Goal: Task Accomplishment & Management: Complete application form

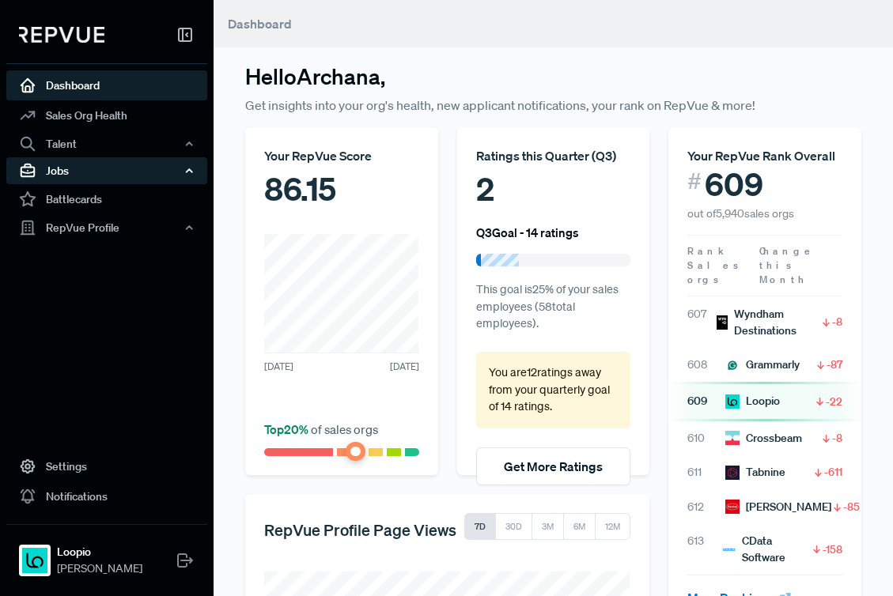
click at [94, 180] on div "Jobs" at bounding box center [106, 170] width 201 height 27
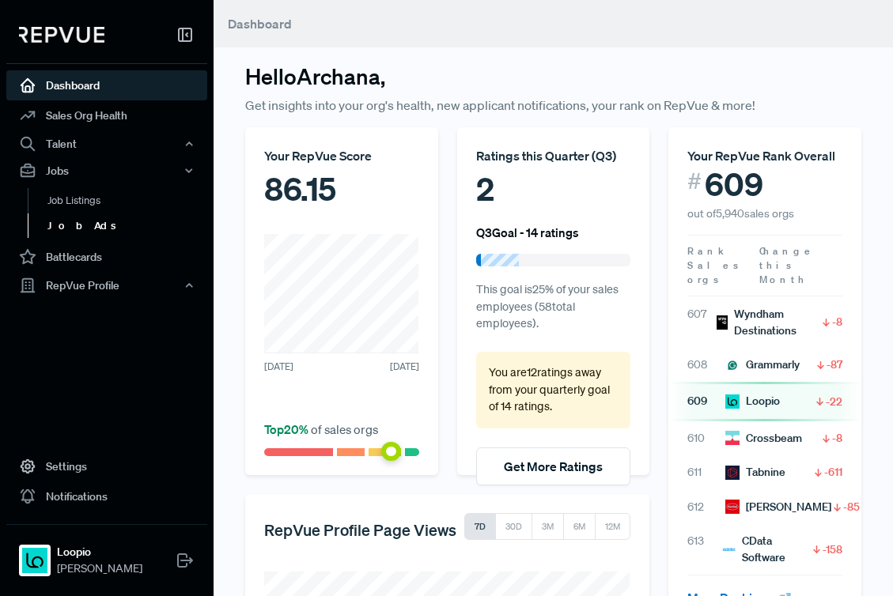
click at [93, 221] on link "Job Ads" at bounding box center [128, 226] width 201 height 25
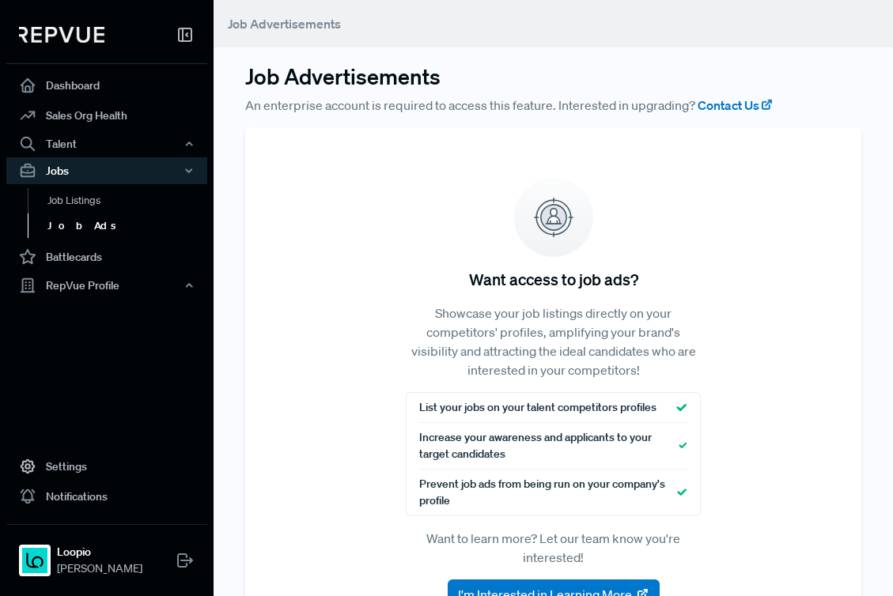
scroll to position [89, 0]
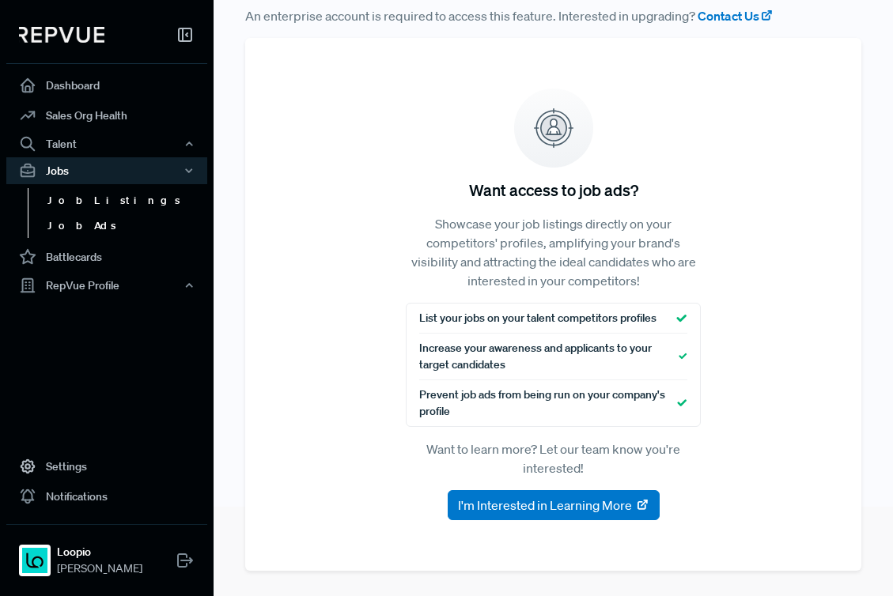
click at [95, 194] on link "Job Listings" at bounding box center [128, 200] width 201 height 25
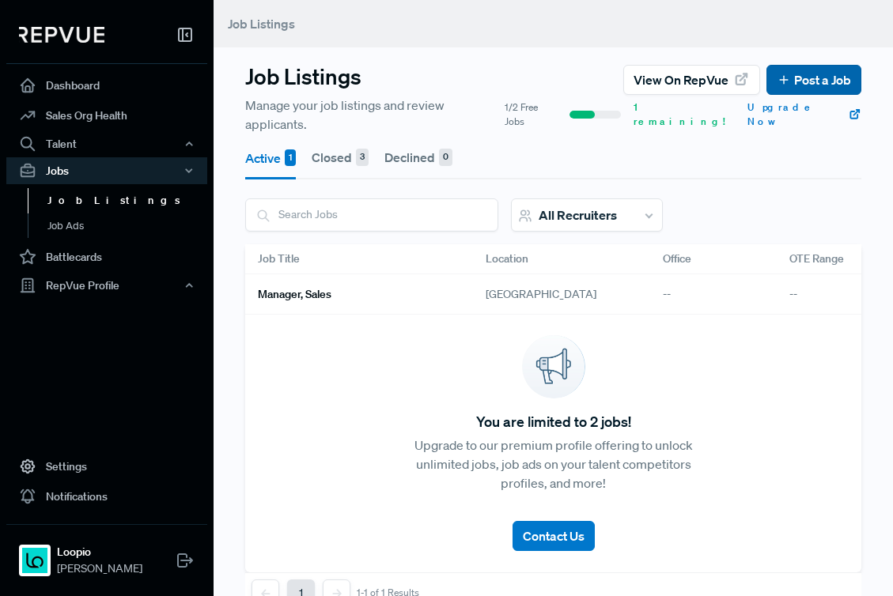
click at [799, 69] on button "Post a Job" at bounding box center [814, 80] width 95 height 30
click at [813, 78] on link "Post a Job" at bounding box center [814, 79] width 74 height 19
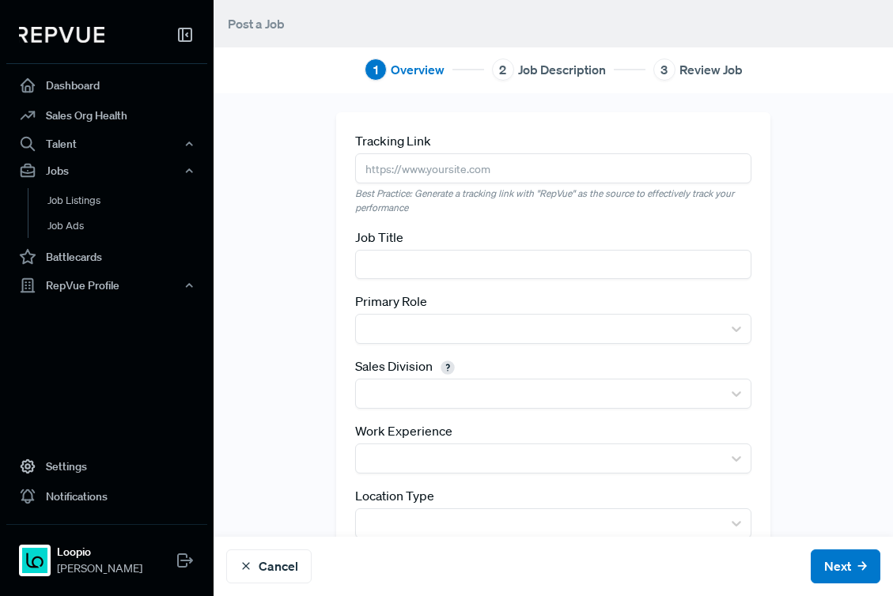
click at [360, 262] on input "text" at bounding box center [553, 264] width 396 height 29
